Goal: Navigation & Orientation: Locate item on page

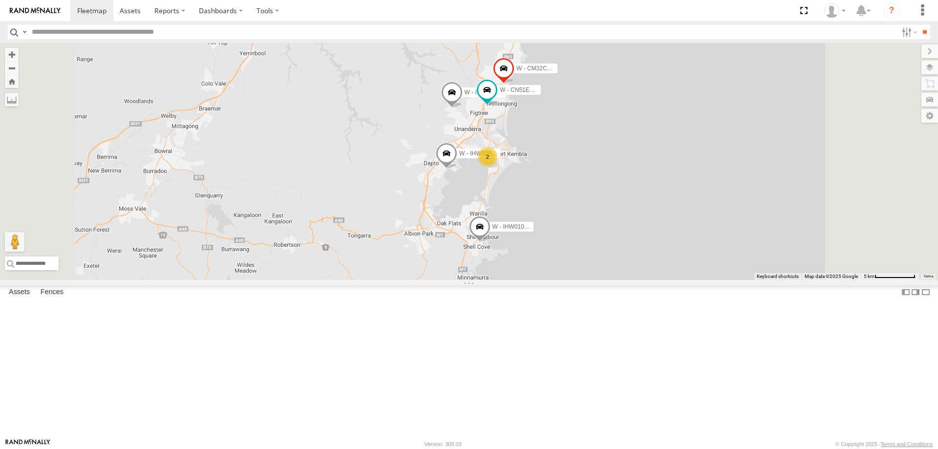
drag, startPoint x: 704, startPoint y: 238, endPoint x: 681, endPoint y: 262, distance: 33.2
click at [695, 265] on div "DN88VL - [PERSON_NAME] EWU96U - [PERSON_NAME] DH50DV - [PERSON_NAME] S - DC43TZ…" at bounding box center [469, 161] width 938 height 237
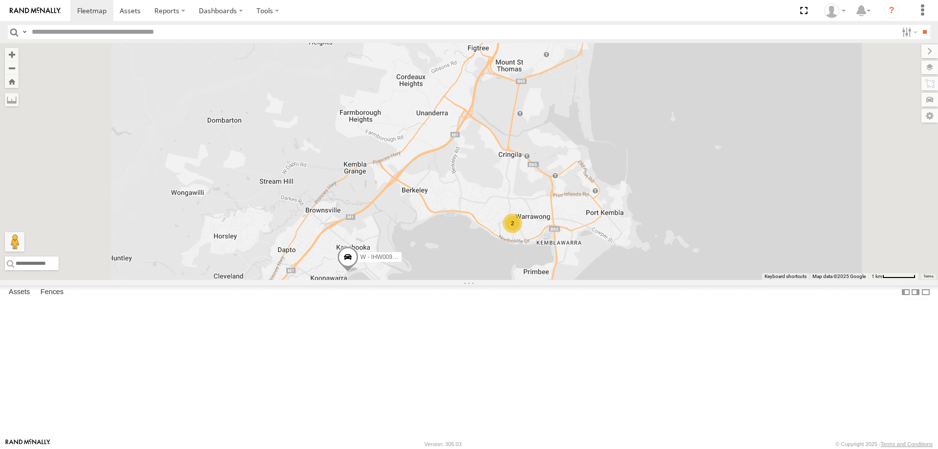
click at [522, 233] on div "2" at bounding box center [513, 223] width 20 height 20
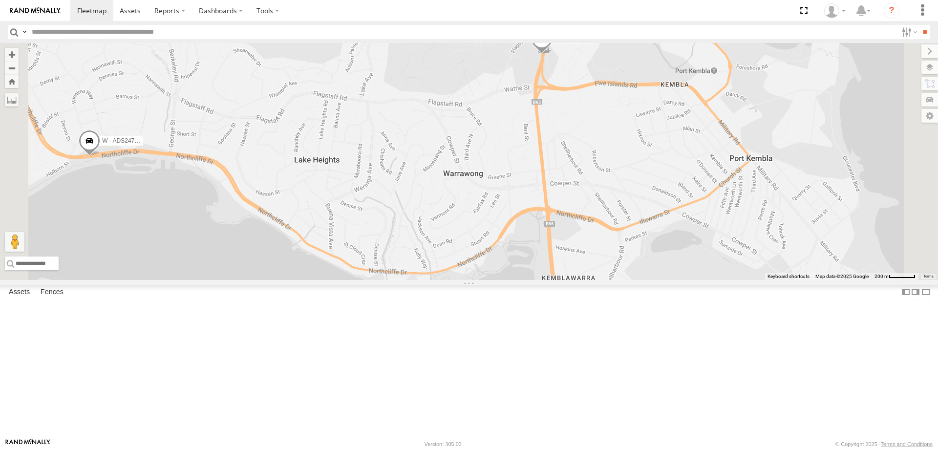
drag, startPoint x: 452, startPoint y: 217, endPoint x: 554, endPoint y: 273, distance: 116.7
click at [554, 273] on div "W - ADS247 - [PERSON_NAME] W - KB438 - [PERSON_NAME]" at bounding box center [469, 161] width 938 height 237
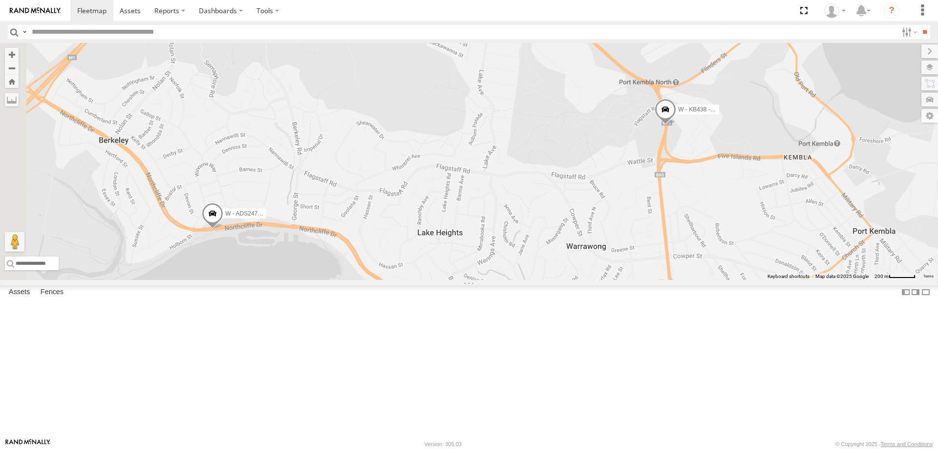
drag, startPoint x: 624, startPoint y: 233, endPoint x: 634, endPoint y: 244, distance: 14.5
click at [624, 235] on div "W - ADS247 - [PERSON_NAME] W - KB438 - [PERSON_NAME]" at bounding box center [469, 161] width 938 height 237
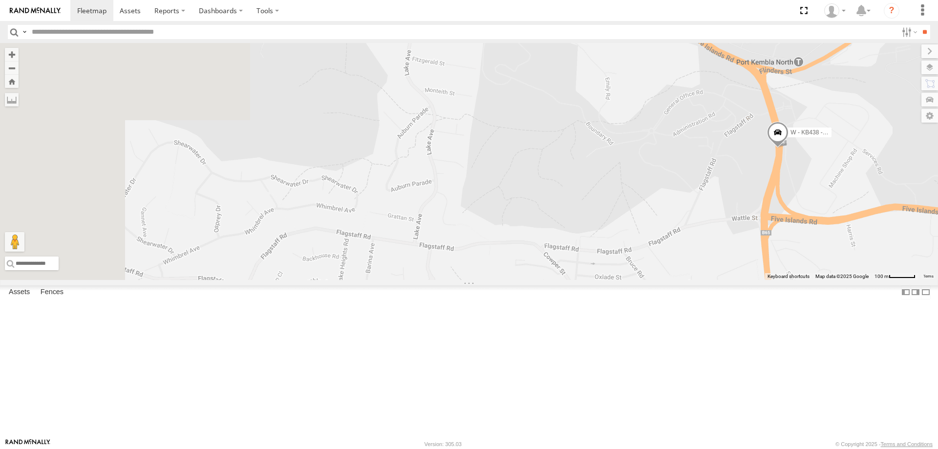
drag, startPoint x: 571, startPoint y: 291, endPoint x: 616, endPoint y: 291, distance: 44.9
click at [616, 280] on div "W - ADS247 - [PERSON_NAME] W - KB438 - [PERSON_NAME]" at bounding box center [469, 161] width 938 height 237
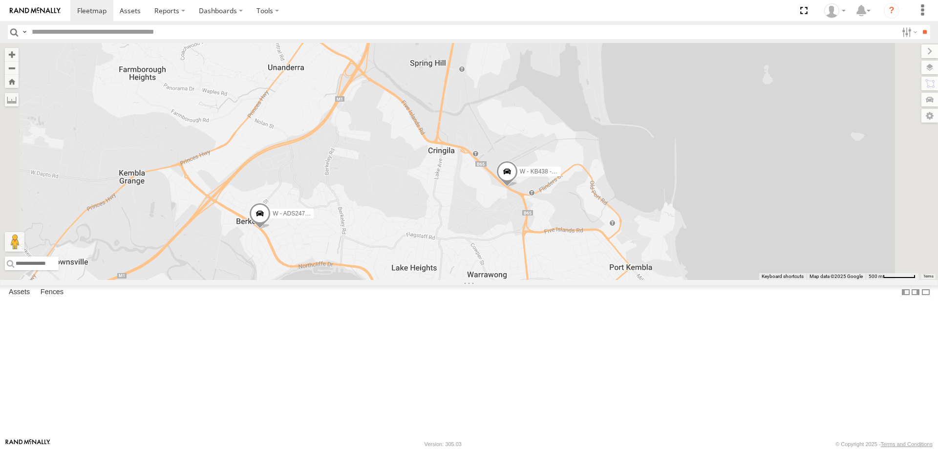
drag, startPoint x: 533, startPoint y: 286, endPoint x: 527, endPoint y: 286, distance: 5.4
click at [527, 280] on div "W - ADS247 - [PERSON_NAME] W - KB438 - [PERSON_NAME]" at bounding box center [469, 161] width 938 height 237
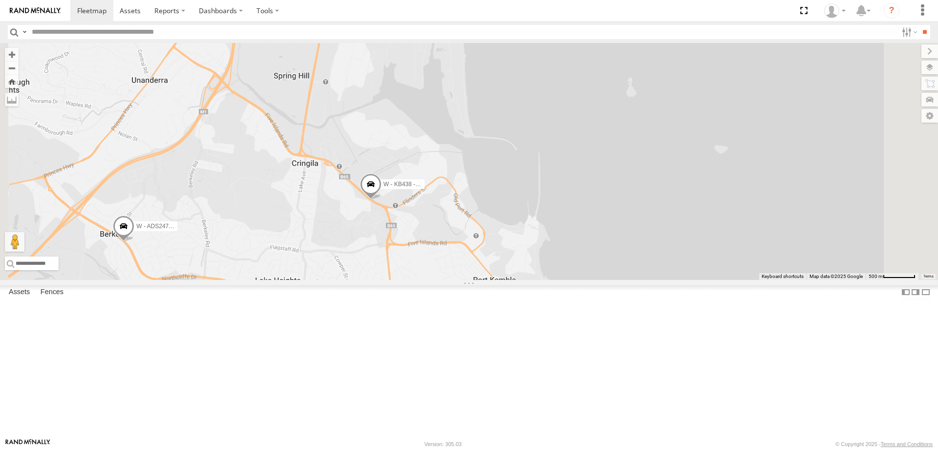
drag, startPoint x: 551, startPoint y: 301, endPoint x: 554, endPoint y: 293, distance: 9.0
click at [552, 280] on div "W - ADS247 - [PERSON_NAME] W - KB438 - [PERSON_NAME]" at bounding box center [469, 161] width 938 height 237
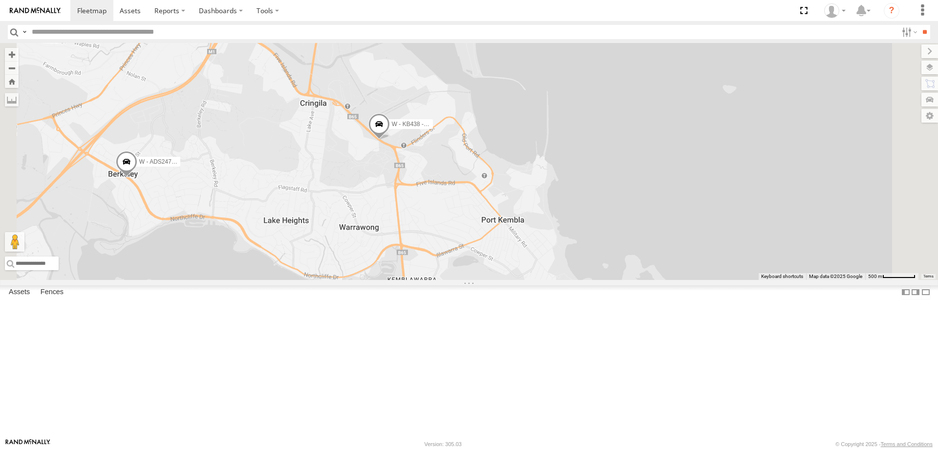
drag, startPoint x: 458, startPoint y: 220, endPoint x: 482, endPoint y: 282, distance: 66.0
click at [482, 280] on div "W - ADS247 - [PERSON_NAME] W - KB438 - [PERSON_NAME]" at bounding box center [469, 161] width 938 height 237
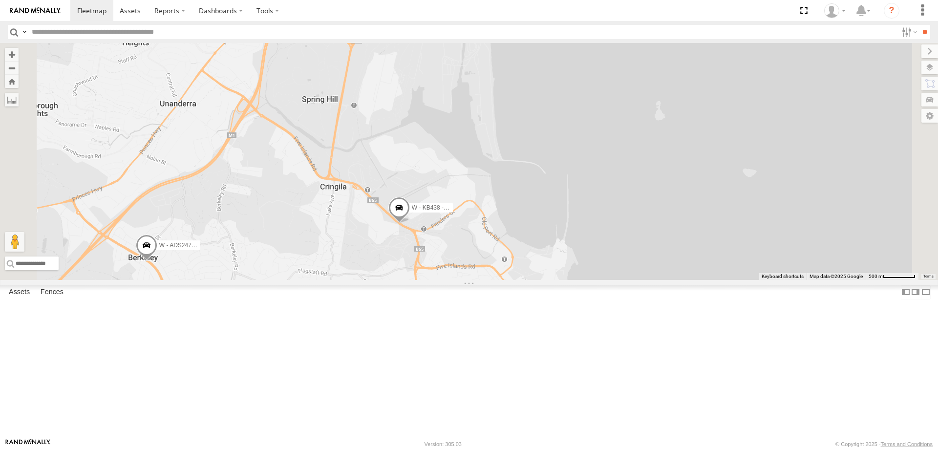
drag, startPoint x: 495, startPoint y: 307, endPoint x: 479, endPoint y: 313, distance: 17.3
click at [479, 280] on div "W - ADS247 - [PERSON_NAME] W - KB438 - [PERSON_NAME]" at bounding box center [469, 161] width 938 height 237
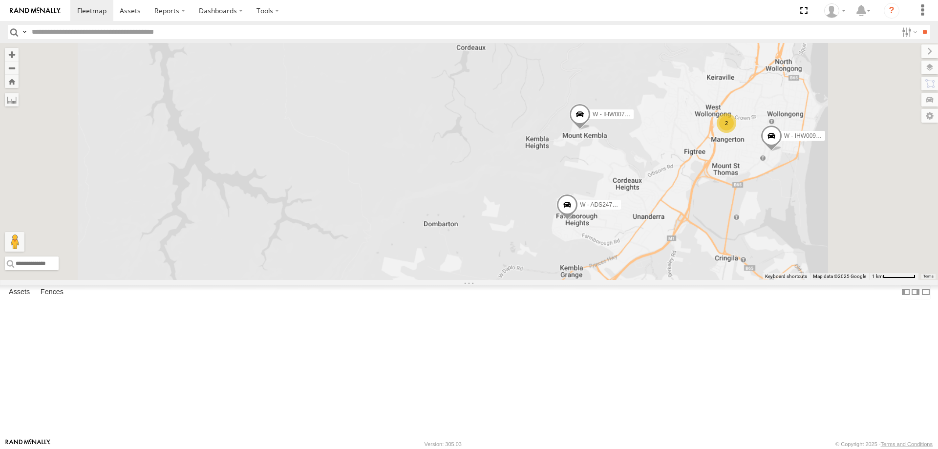
drag, startPoint x: 795, startPoint y: 298, endPoint x: 528, endPoint y: 295, distance: 266.2
click at [528, 280] on div "W - IHW007 - [PERSON_NAME] W - ADS247 - [PERSON_NAME] W - CM32CA - Transit W - …" at bounding box center [469, 161] width 938 height 237
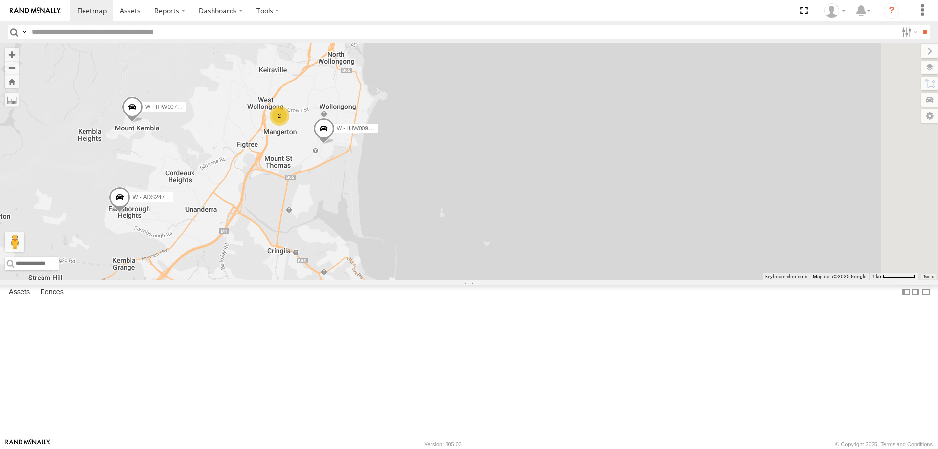
drag, startPoint x: 601, startPoint y: 309, endPoint x: 610, endPoint y: 309, distance: 9.3
click at [610, 280] on div "W - IHW007 - [PERSON_NAME] W - ADS247 - [PERSON_NAME] W - CM32CA - Transit W - …" at bounding box center [469, 161] width 938 height 237
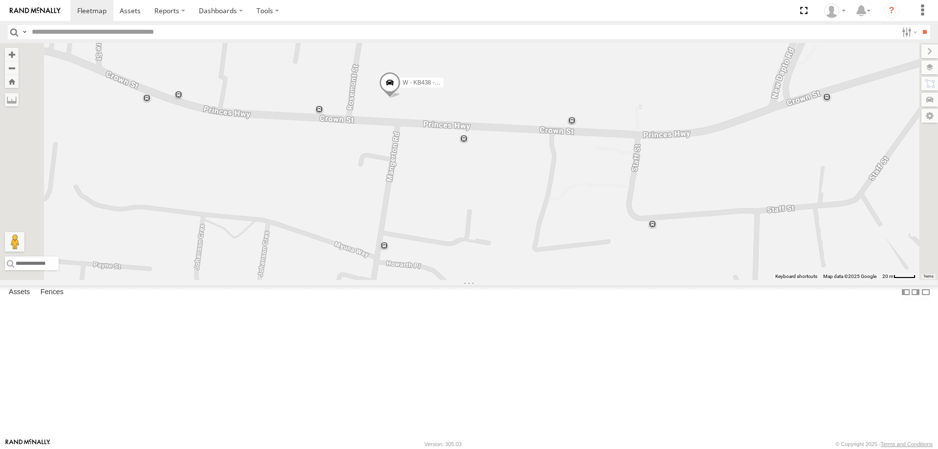
click at [400, 98] on span at bounding box center [389, 84] width 21 height 26
click at [403, 86] on label at bounding box center [393, 83] width 19 height 7
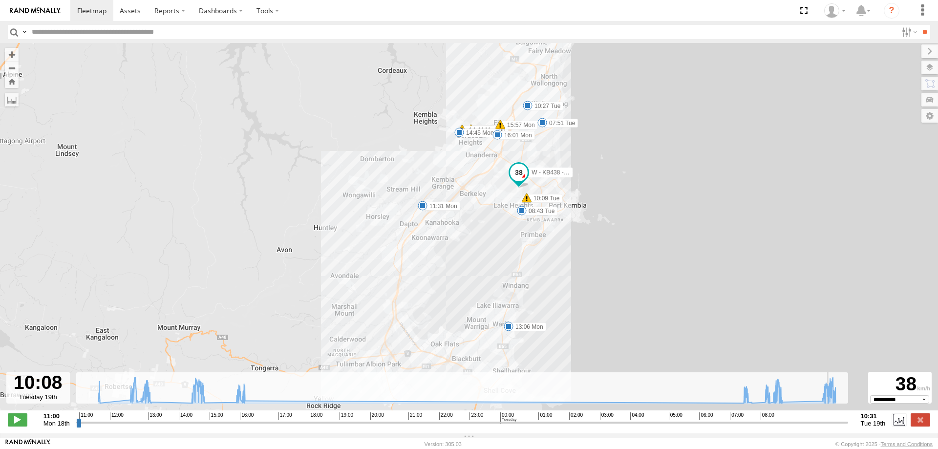
drag, startPoint x: 78, startPoint y: 426, endPoint x: 832, endPoint y: 419, distance: 753.6
click at [832, 419] on input "range" at bounding box center [462, 422] width 772 height 9
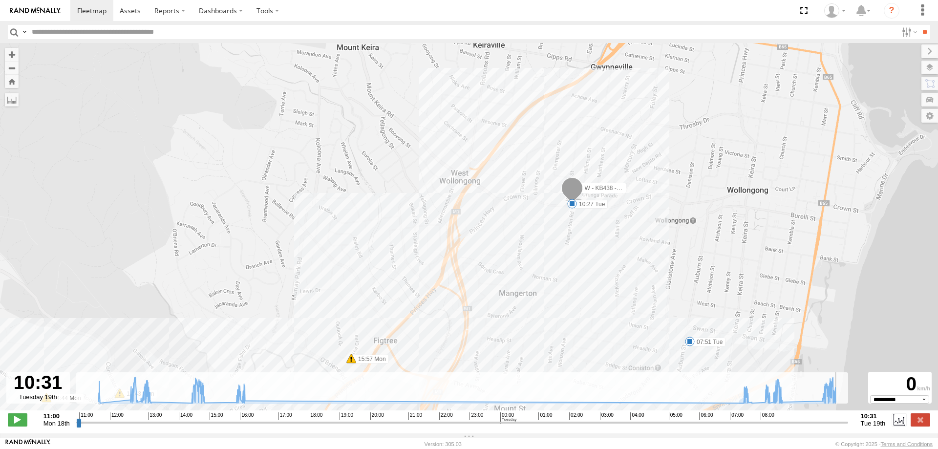
drag, startPoint x: 833, startPoint y: 425, endPoint x: 435, endPoint y: 245, distance: 437.6
click at [848, 426] on input "range" at bounding box center [462, 422] width 772 height 9
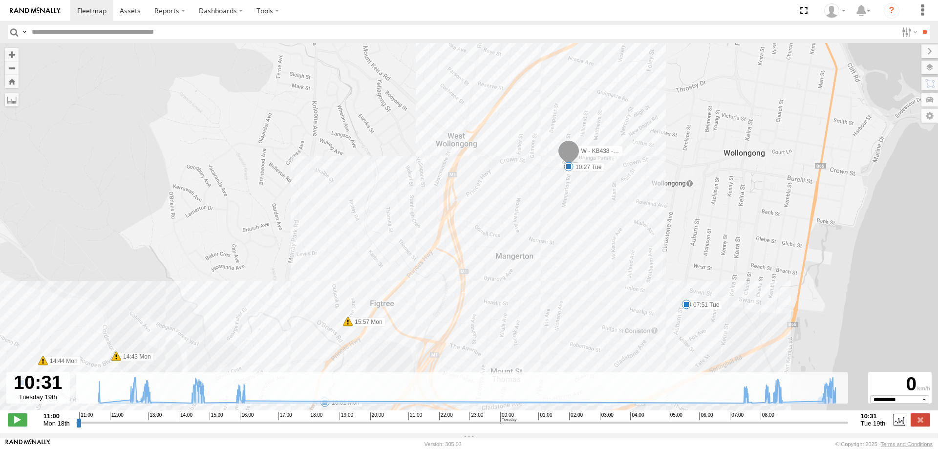
drag, startPoint x: 618, startPoint y: 305, endPoint x: 594, endPoint y: 159, distance: 148.0
click at [594, 169] on div "W - KB438 - [PERSON_NAME] 11:31 Mon 13:06 Mon 14:43 Mon 14:44 Mon 14:45 Mon 15:…" at bounding box center [469, 232] width 938 height 378
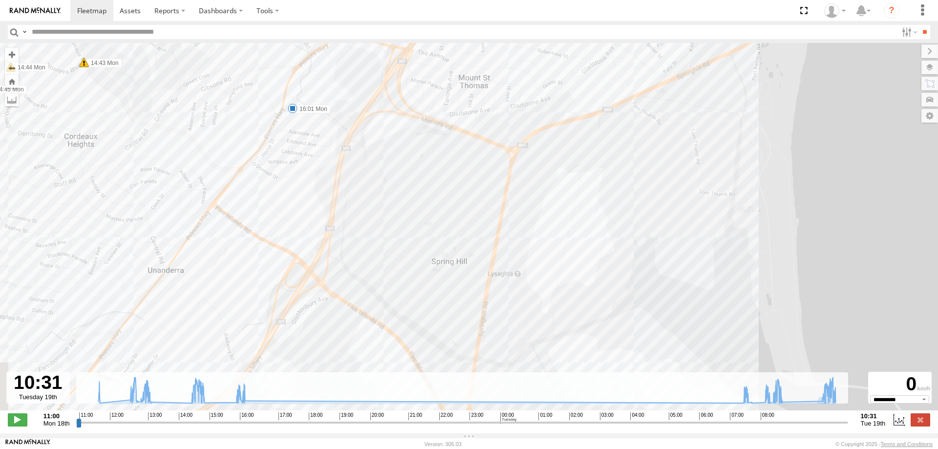
drag, startPoint x: 565, startPoint y: 245, endPoint x: 589, endPoint y: 77, distance: 169.7
click at [588, 98] on div "W - KB438 - [PERSON_NAME] 11:31 Mon 13:06 Mon 14:43 Mon 14:44 Mon 14:45 Mon 15:…" at bounding box center [469, 232] width 938 height 378
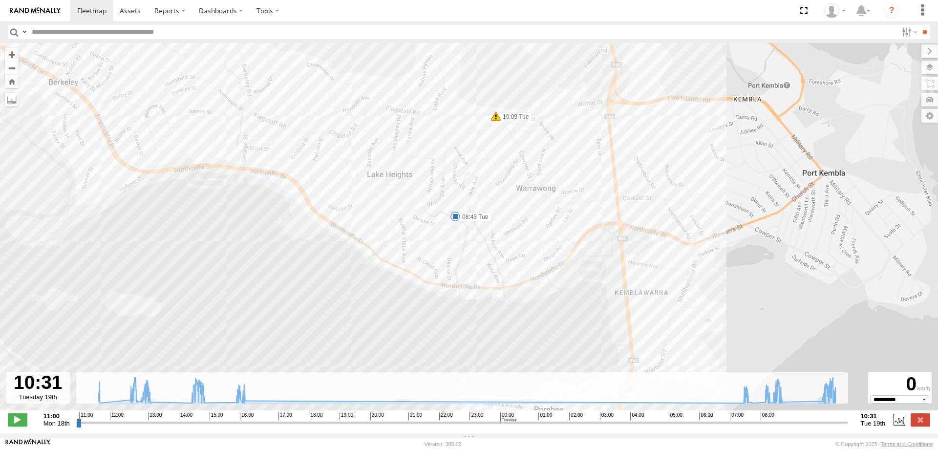
drag, startPoint x: 555, startPoint y: 136, endPoint x: 544, endPoint y: 191, distance: 56.2
click at [544, 191] on div "W - KB438 - [PERSON_NAME] 11:31 Mon 13:06 Mon 14:43 Mon 14:44 Mon 14:45 Mon 15:…" at bounding box center [469, 232] width 938 height 378
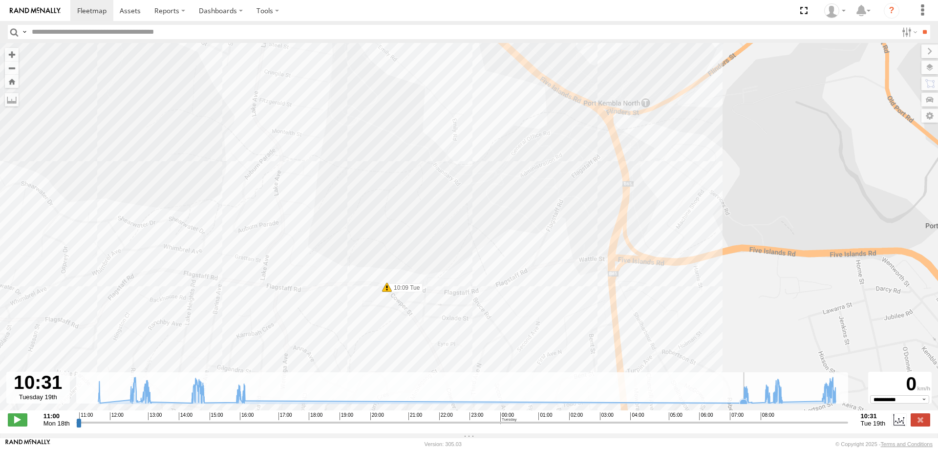
drag, startPoint x: 639, startPoint y: 277, endPoint x: 656, endPoint y: 384, distance: 108.7
click at [656, 396] on div "← Move left → Move right ↑ Move up ↓ Move down + Zoom in - Zoom out Home Jump l…" at bounding box center [469, 238] width 938 height 390
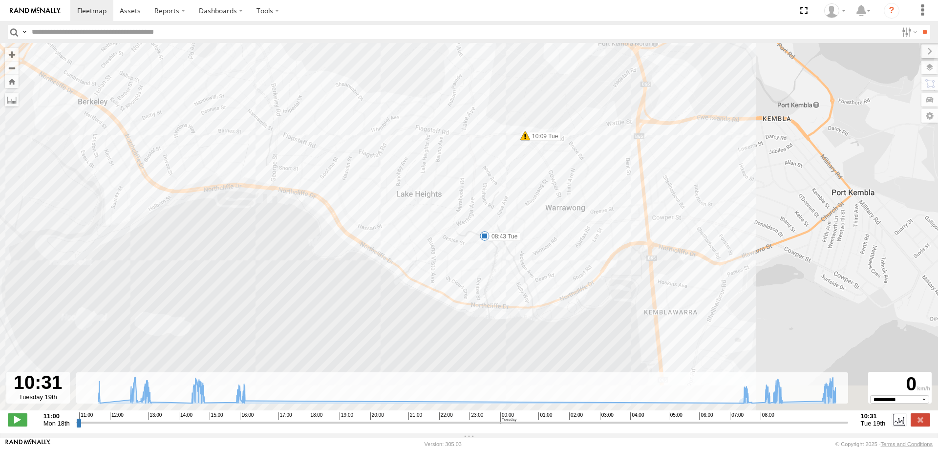
drag, startPoint x: 700, startPoint y: 230, endPoint x: 700, endPoint y: 183, distance: 46.9
click at [700, 196] on div "W - KB438 - [PERSON_NAME] 11:31 Mon 13:06 Mon 14:43 Mon 14:44 Mon 14:45 Mon 15:…" at bounding box center [469, 232] width 938 height 378
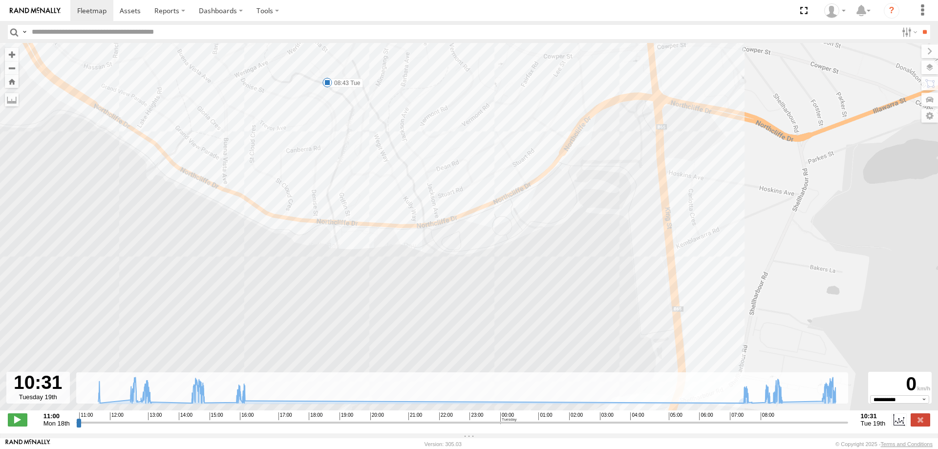
drag, startPoint x: 598, startPoint y: 174, endPoint x: 627, endPoint y: 256, distance: 87.0
click at [626, 256] on div "W - KB438 - [PERSON_NAME] 11:31 Mon 13:06 Mon 14:43 Mon 14:44 Mon 14:45 Mon 15:…" at bounding box center [469, 232] width 938 height 378
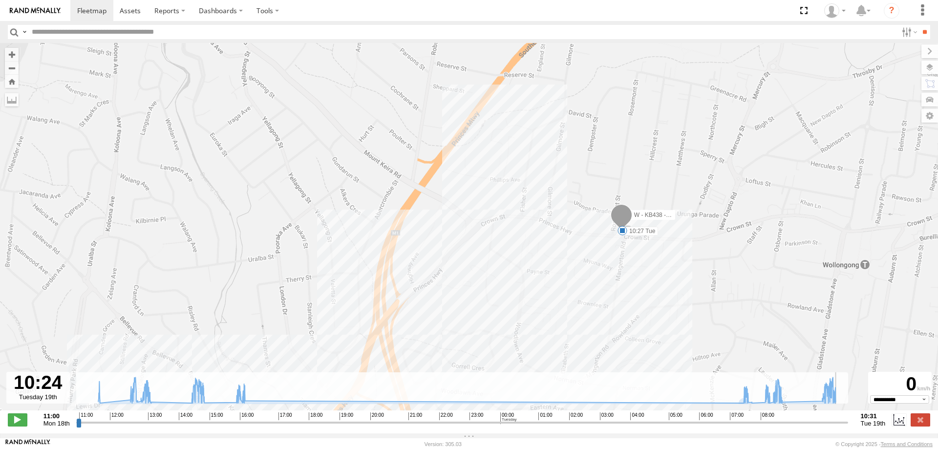
type input "**********"
drag, startPoint x: 845, startPoint y: 427, endPoint x: 856, endPoint y: 419, distance: 14.0
click at [848, 422] on input "range" at bounding box center [462, 422] width 772 height 9
